Goal: Information Seeking & Learning: Find contact information

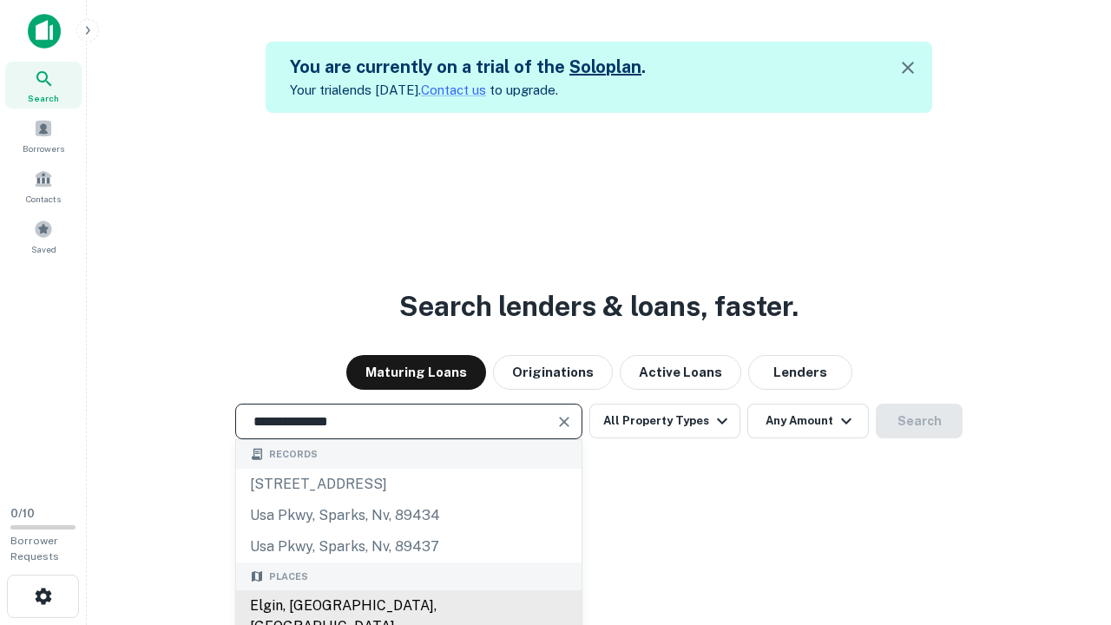
click at [408, 606] on div "Elgin, [GEOGRAPHIC_DATA], [GEOGRAPHIC_DATA]" at bounding box center [409, 616] width 346 height 52
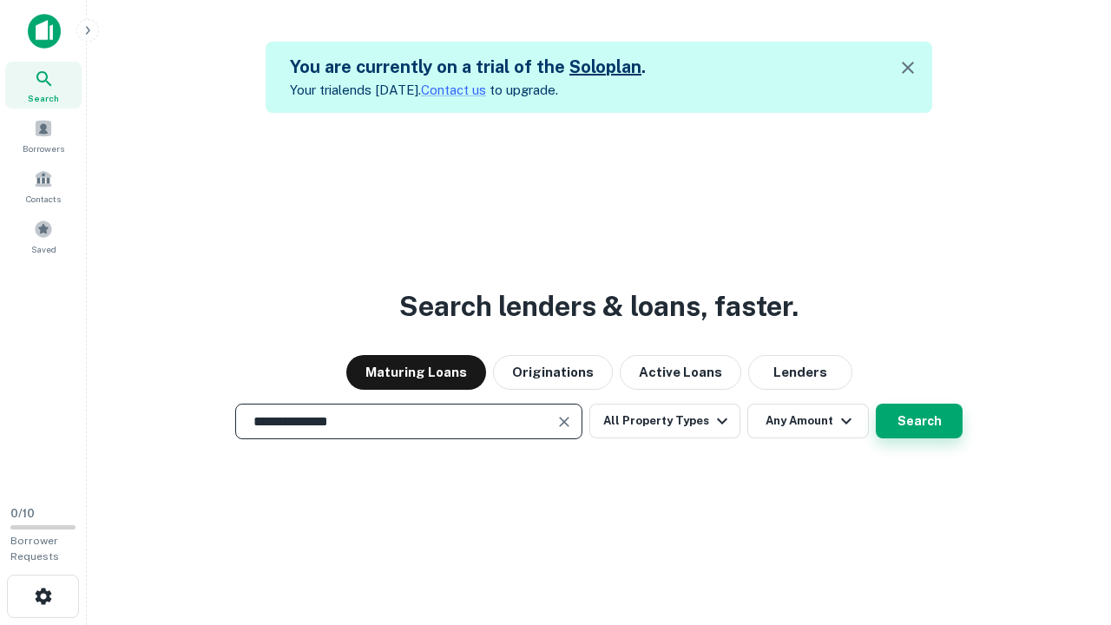
type input "**********"
click at [876, 404] on button "Search" at bounding box center [919, 421] width 87 height 35
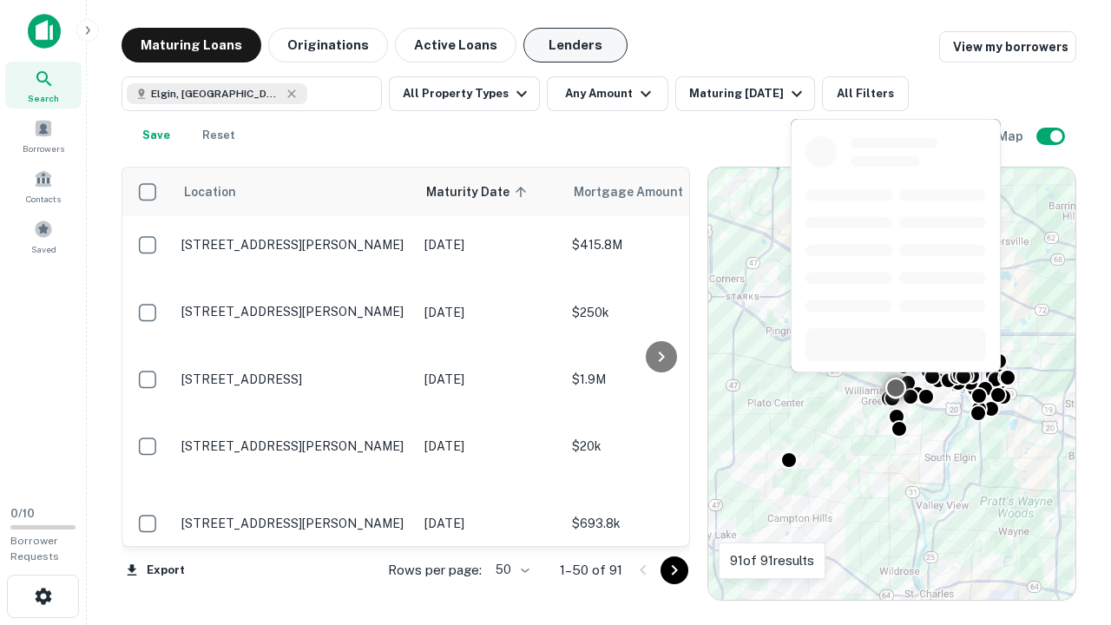
click at [576, 45] on button "Lenders" at bounding box center [575, 45] width 104 height 35
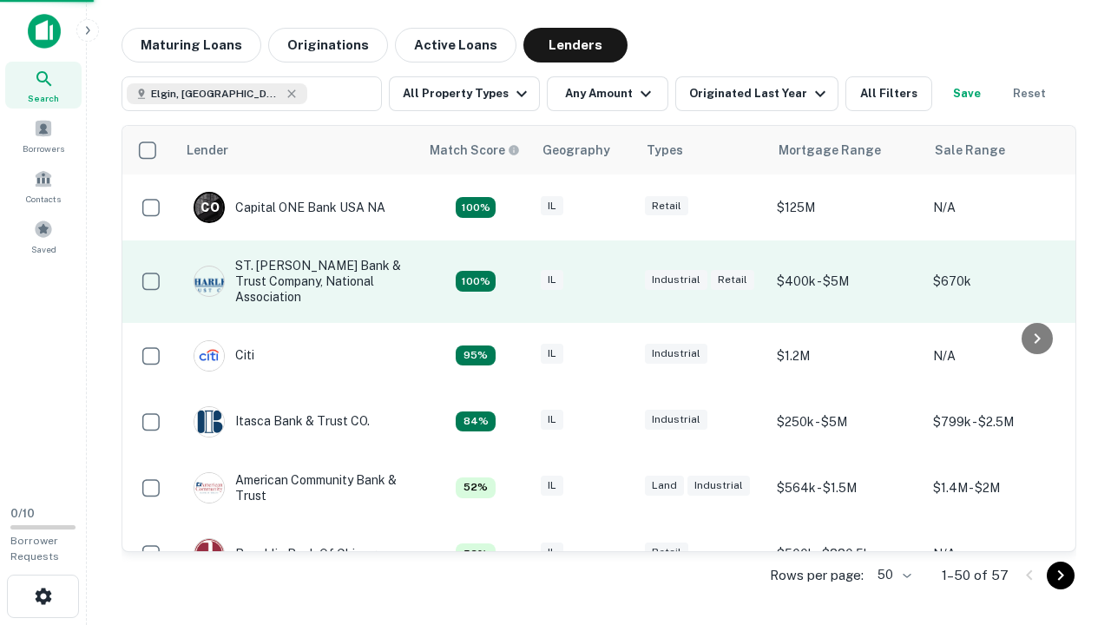
click at [616, 281] on div "IL" at bounding box center [584, 281] width 87 height 23
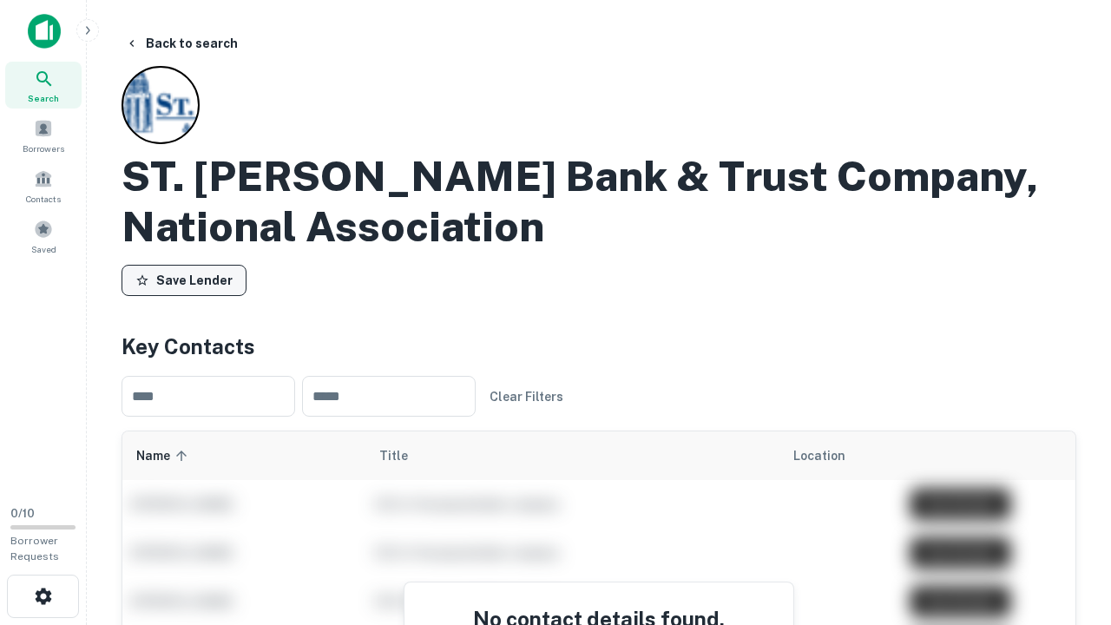
click at [184, 280] on button "Save Lender" at bounding box center [184, 280] width 125 height 31
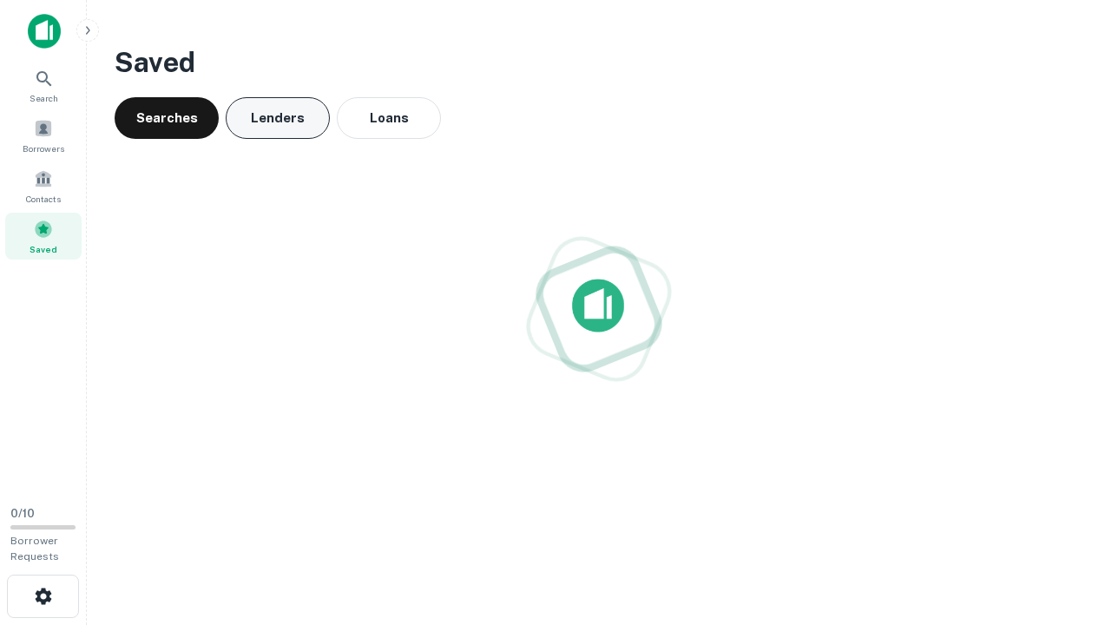
click at [278, 118] on button "Lenders" at bounding box center [278, 118] width 104 height 42
